Goal: Task Accomplishment & Management: Manage account settings

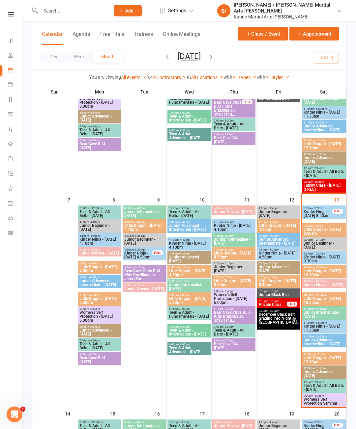
scroll to position [160, 0]
click at [335, 228] on span "Little Dragon - [DATE] 8.50am" at bounding box center [323, 231] width 41 height 8
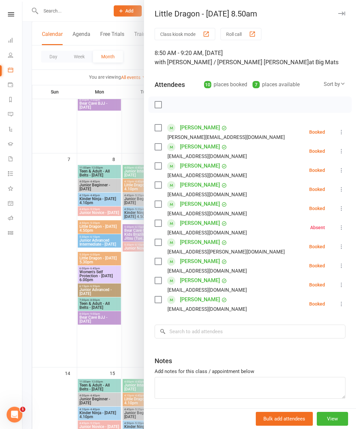
scroll to position [207, 0]
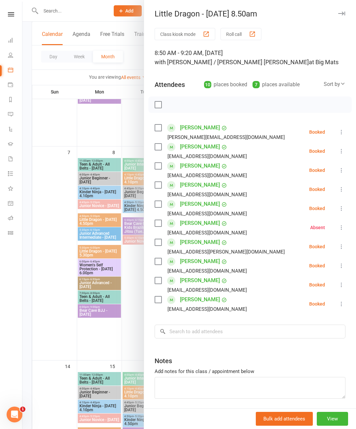
click at [159, 264] on label at bounding box center [157, 261] width 7 height 7
click at [338, 85] on div "Sort by" at bounding box center [334, 84] width 22 height 9
click at [323, 113] on link "First name" at bounding box center [312, 111] width 65 height 13
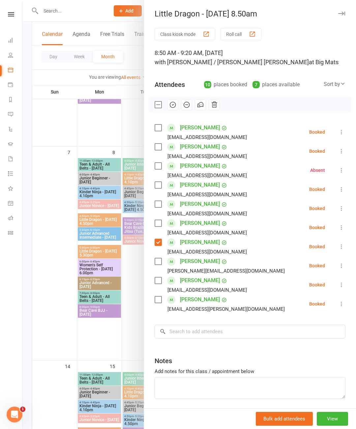
click at [158, 223] on label at bounding box center [157, 223] width 7 height 7
click at [158, 207] on label at bounding box center [157, 204] width 7 height 7
click at [154, 299] on label at bounding box center [157, 299] width 7 height 7
click at [172, 103] on icon "button" at bounding box center [172, 104] width 7 height 7
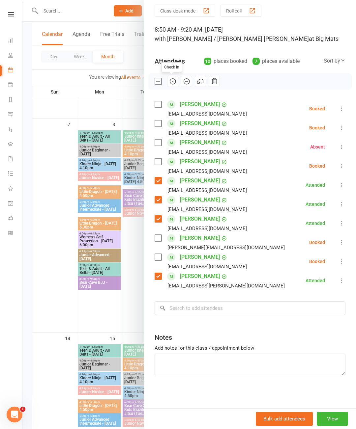
scroll to position [24, 0]
click at [155, 161] on label at bounding box center [157, 161] width 7 height 7
click at [171, 79] on icon "button" at bounding box center [173, 82] width 6 height 6
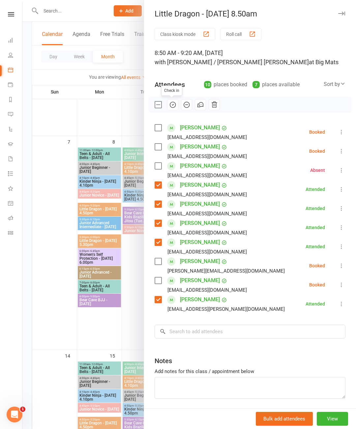
scroll to position [226, 0]
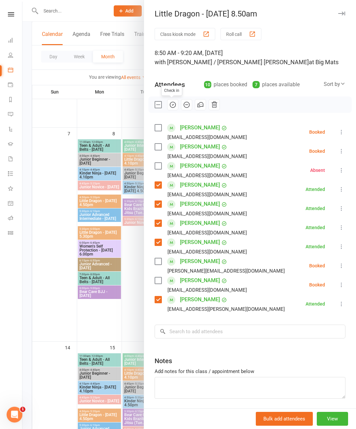
click at [159, 146] on label at bounding box center [157, 147] width 7 height 7
click at [154, 264] on label at bounding box center [157, 261] width 7 height 7
click at [173, 104] on icon "button" at bounding box center [172, 104] width 7 height 7
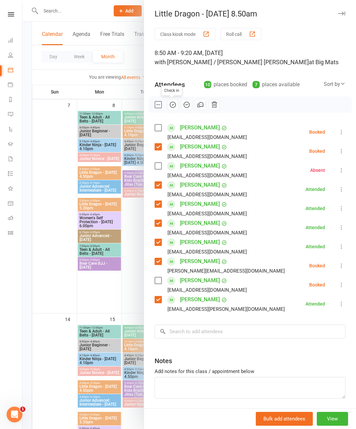
scroll to position [2, 0]
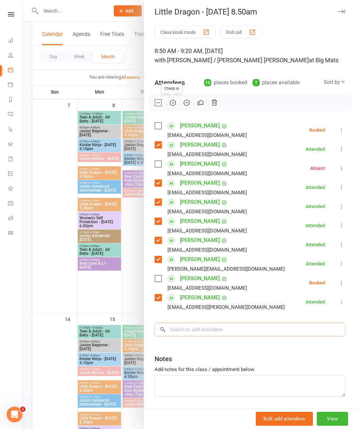
click at [174, 326] on input "search" at bounding box center [249, 330] width 191 height 14
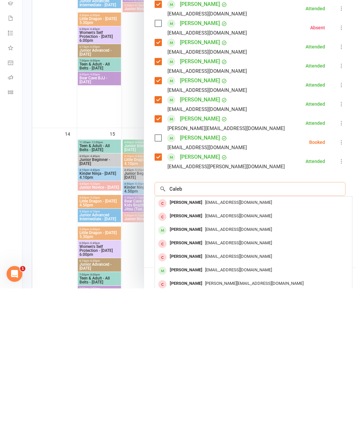
type input "Caleb"
click at [214, 366] on div "[EMAIL_ADDRESS][DOMAIN_NAME]" at bounding box center [253, 371] width 192 height 10
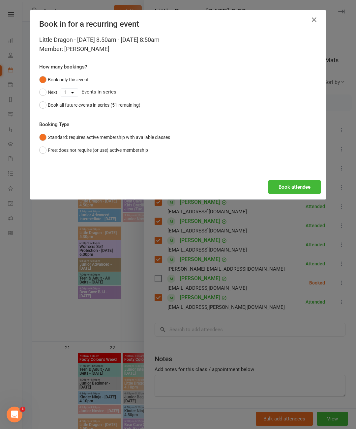
scroll to position [420, 0]
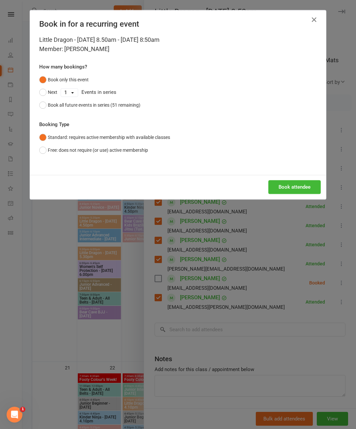
click at [46, 110] on button "Book all future events in series (51 remaining)" at bounding box center [89, 105] width 101 height 13
click at [298, 191] on button "Book attendee" at bounding box center [294, 187] width 52 height 14
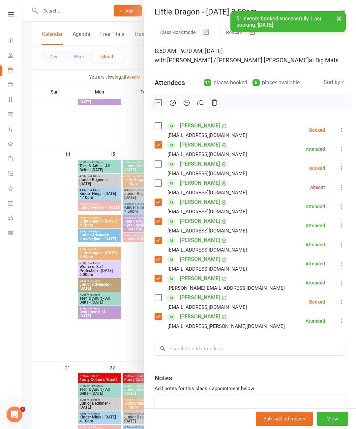
scroll to position [5, 0]
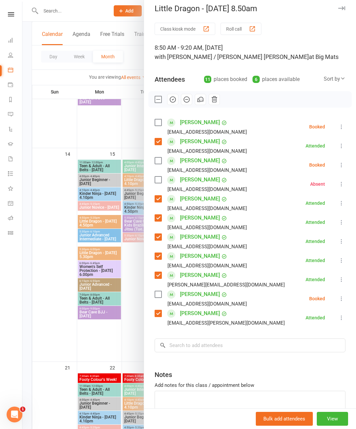
click at [342, 163] on icon at bounding box center [341, 165] width 7 height 7
click at [310, 204] on link "Check in" at bounding box center [309, 204] width 71 height 13
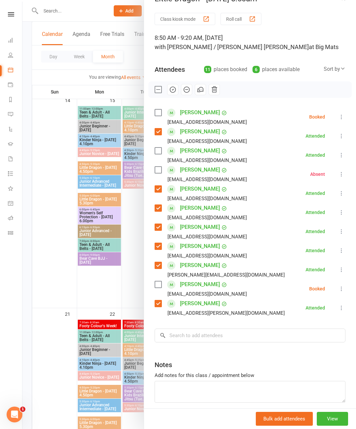
scroll to position [502, 0]
